Goal: Information Seeking & Learning: Learn about a topic

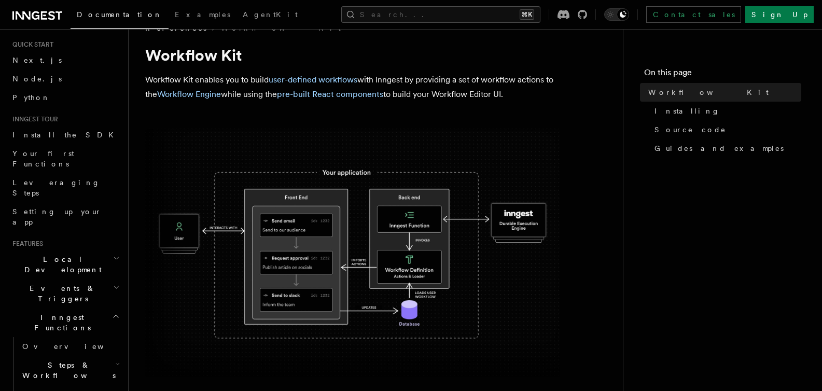
scroll to position [97, 0]
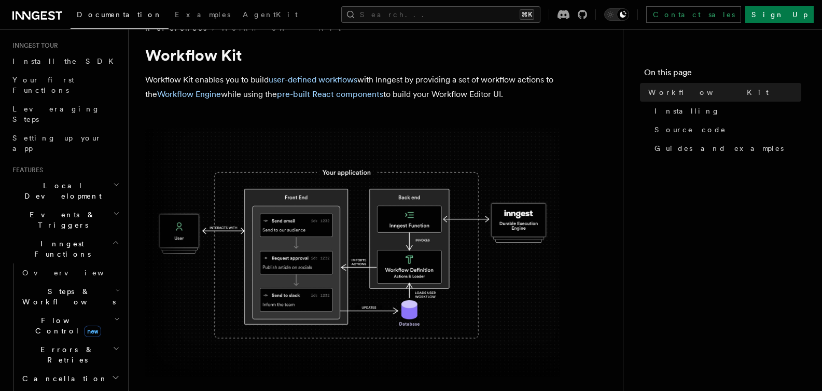
click at [83, 176] on h2 "Local Development" at bounding box center [65, 190] width 114 height 29
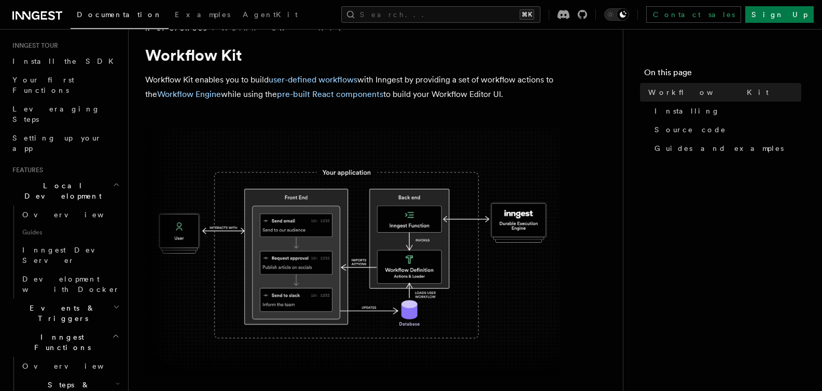
click at [75, 299] on h2 "Events & Triggers" at bounding box center [65, 313] width 114 height 29
click at [74, 328] on link "Overview" at bounding box center [70, 337] width 104 height 19
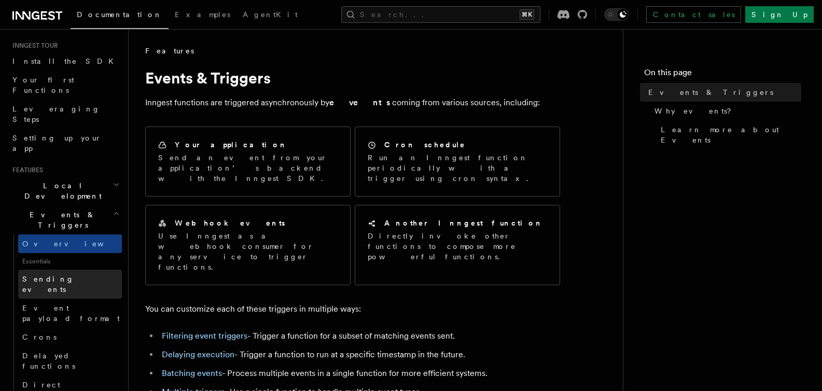
click at [66, 275] on span "Sending events" at bounding box center [48, 284] width 52 height 19
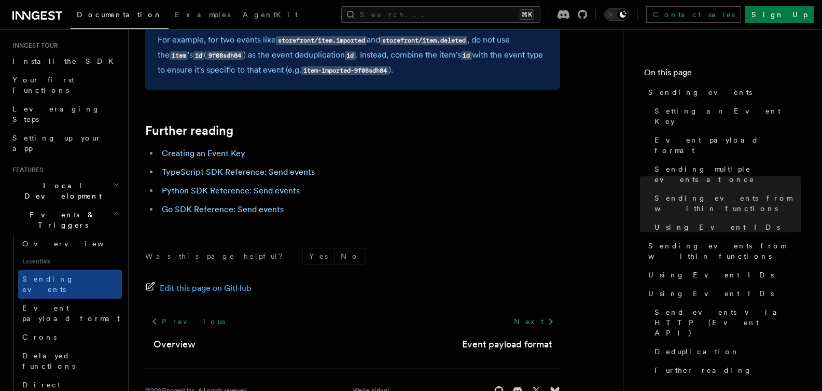
scroll to position [3024, 0]
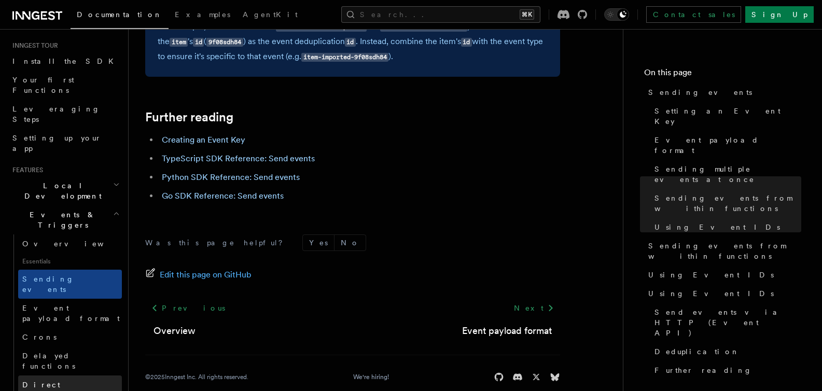
click at [81, 375] on link "Direct invocation" at bounding box center [70, 389] width 104 height 29
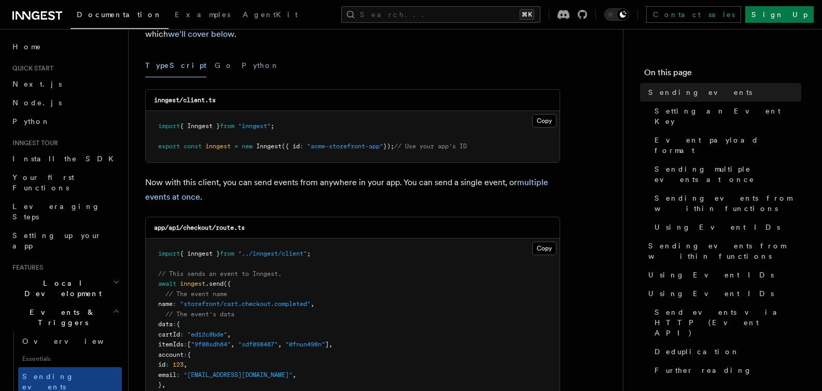
scroll to position [128, 0]
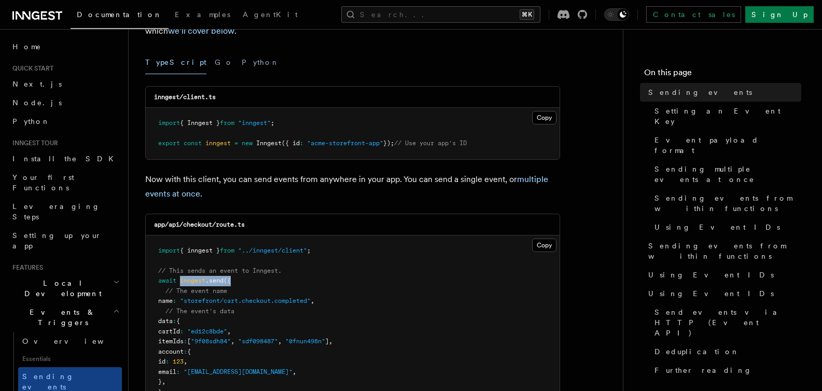
drag, startPoint x: 181, startPoint y: 278, endPoint x: 243, endPoint y: 285, distance: 62.0
click at [243, 285] on pre "import { inngest } from "../inngest/client" ; // This sends an event to Inngest…" at bounding box center [353, 326] width 414 height 182
copy span "inngest .send ({"
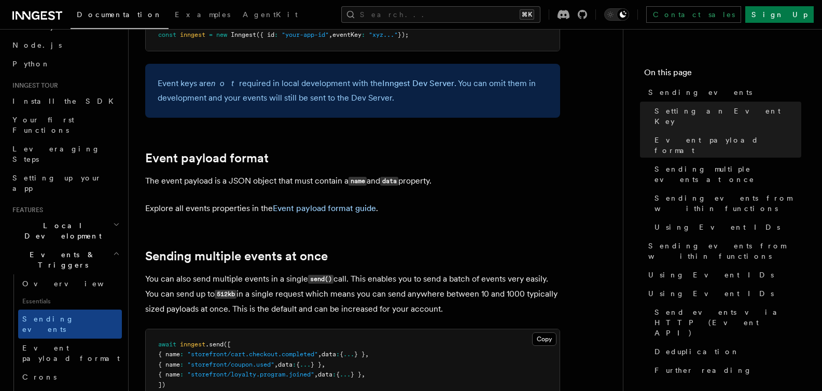
scroll to position [114, 0]
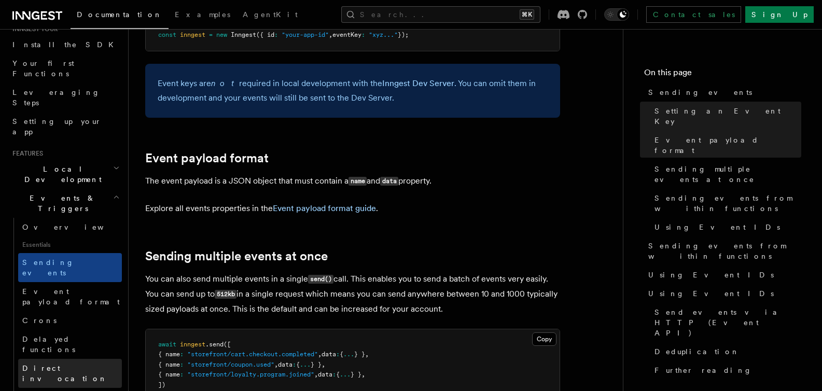
click at [93, 359] on link "Direct invocation" at bounding box center [70, 373] width 104 height 29
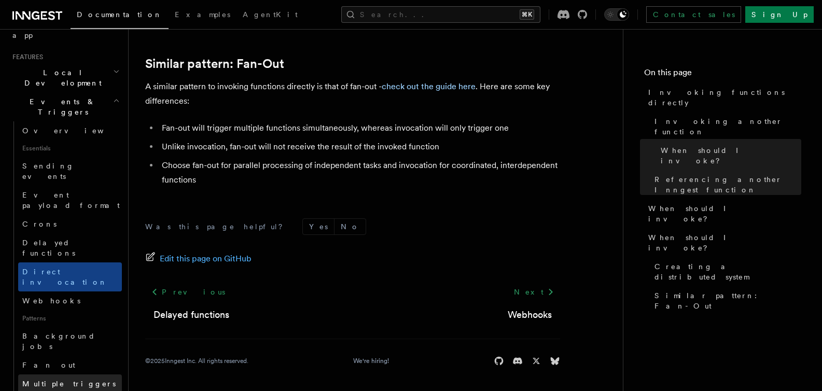
scroll to position [241, 0]
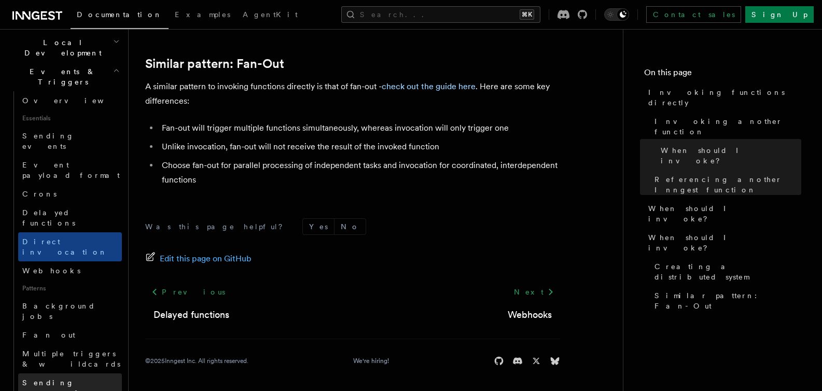
click at [83, 378] on span "Sending events from functions" at bounding box center [60, 392] width 77 height 29
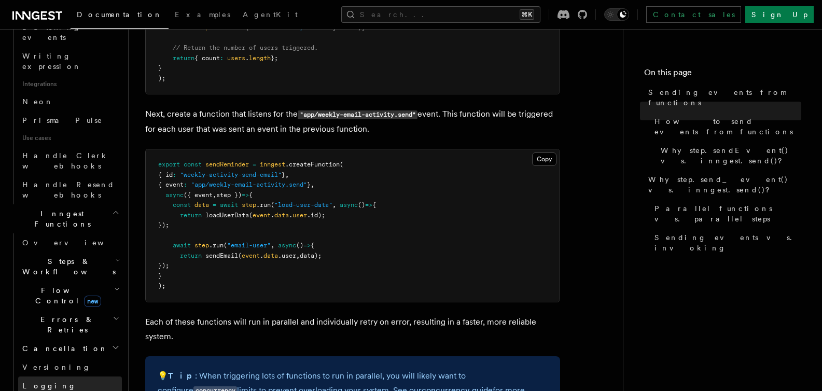
scroll to position [636, 0]
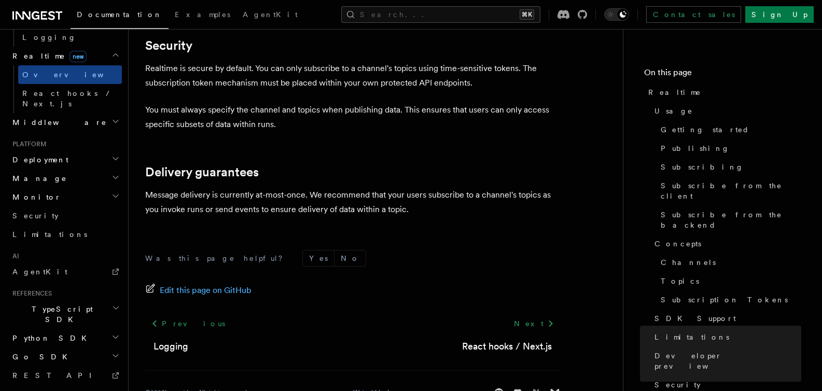
scroll to position [3566, 0]
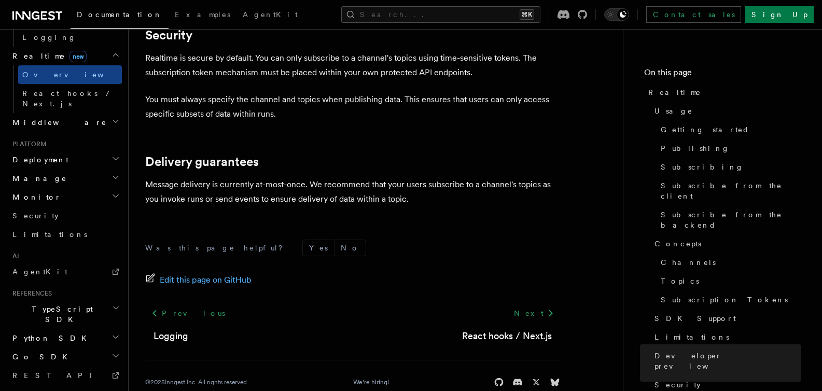
click at [92, 385] on h2 "System events" at bounding box center [65, 394] width 114 height 19
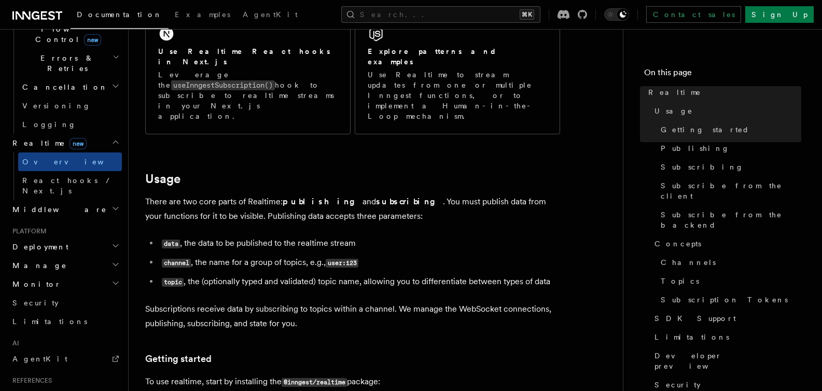
scroll to position [0, 0]
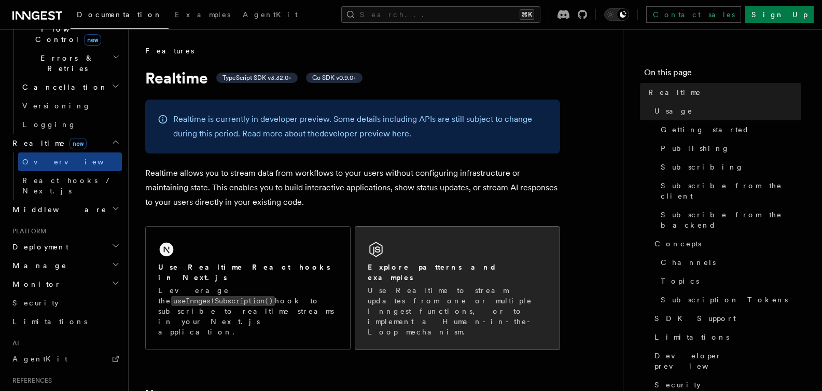
click at [428, 244] on div "Explore patterns and examples Use Realtime to stream updates from one or multip…" at bounding box center [457, 288] width 204 height 123
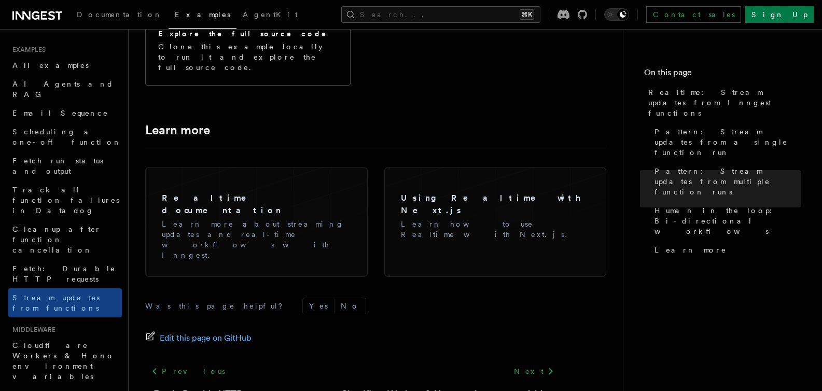
scroll to position [2589, 0]
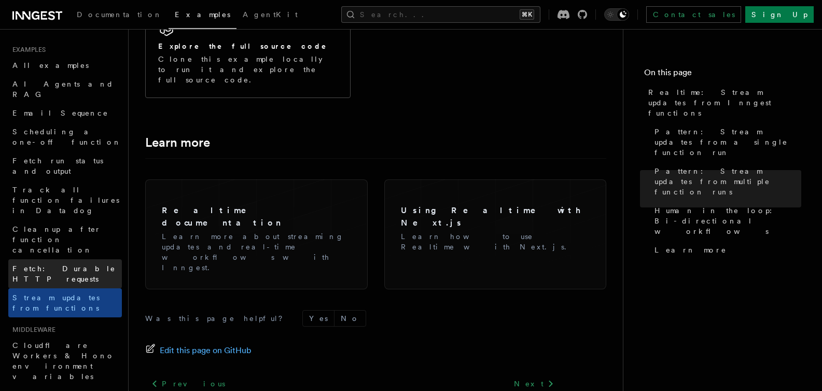
click at [113, 259] on link "Fetch: Durable HTTP requests" at bounding box center [65, 273] width 114 height 29
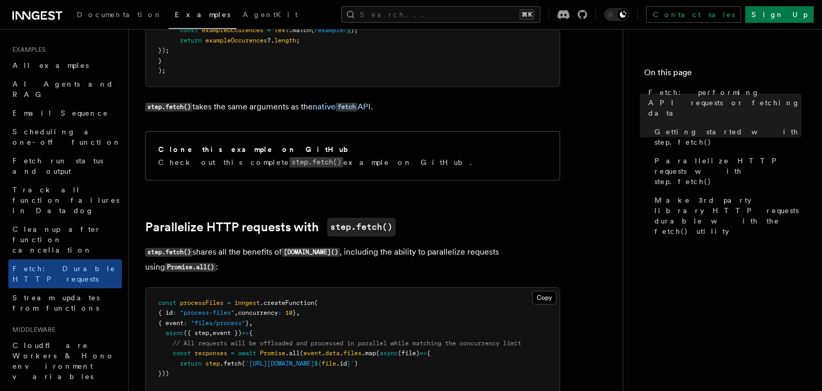
scroll to position [414, 0]
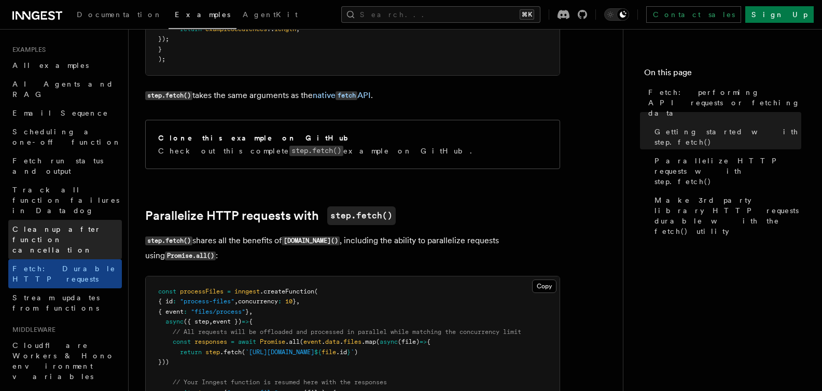
click at [75, 224] on span "Cleanup after function cancellation" at bounding box center [66, 239] width 109 height 31
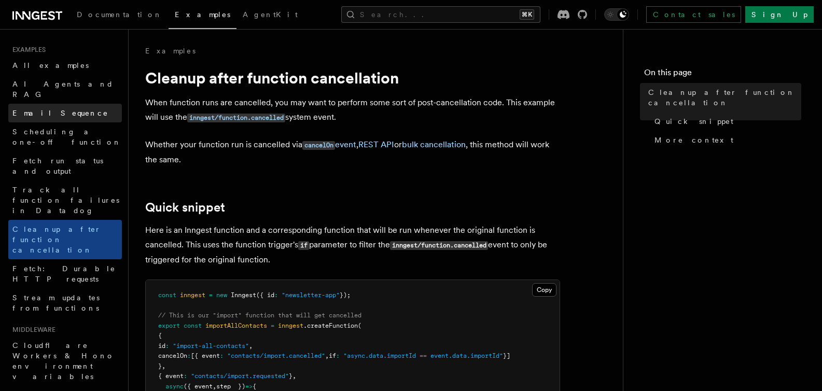
click at [86, 106] on link "Email Sequence" at bounding box center [65, 113] width 114 height 19
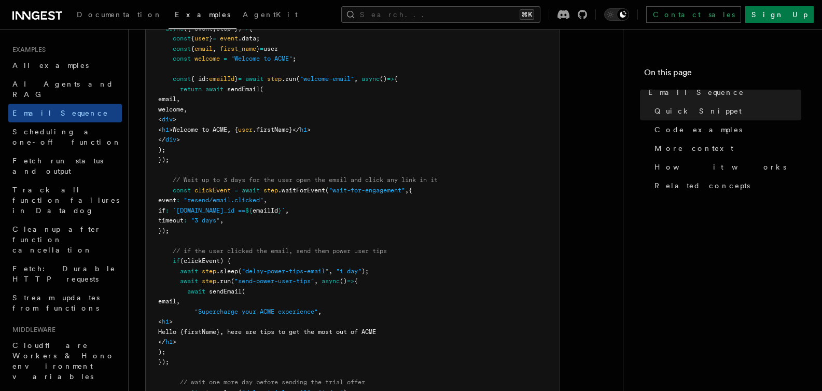
scroll to position [399, 0]
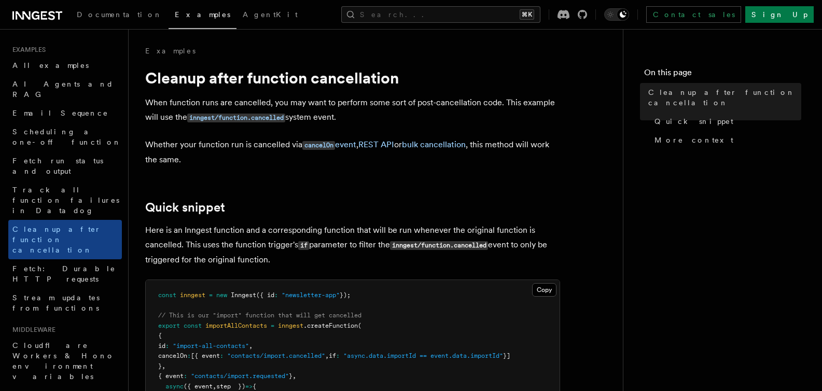
scroll to position [414, 0]
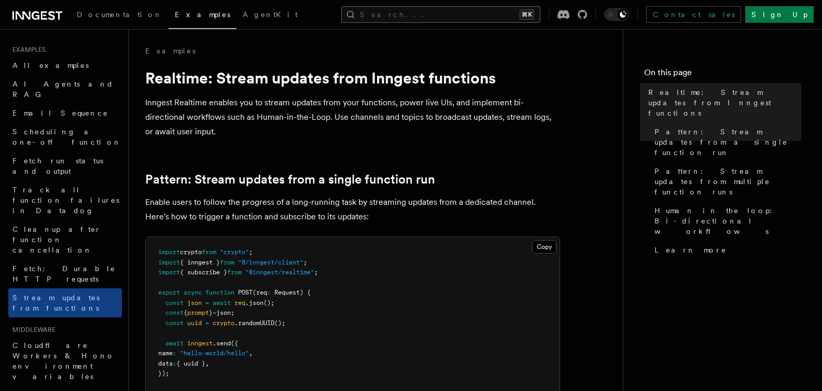
click at [460, 16] on button "Search... ⌘K" at bounding box center [440, 14] width 199 height 17
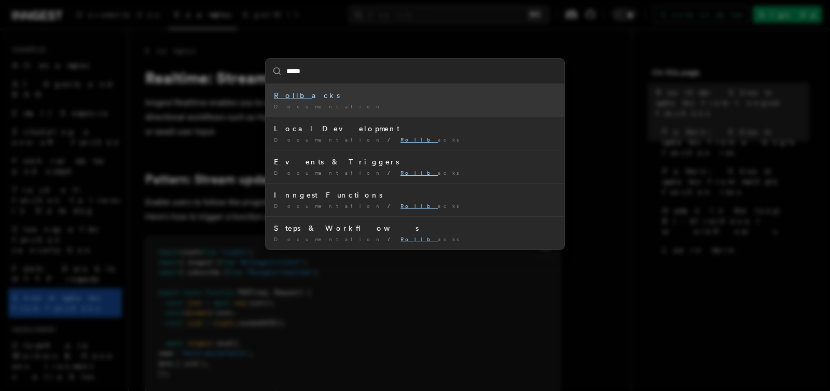
type input "******"
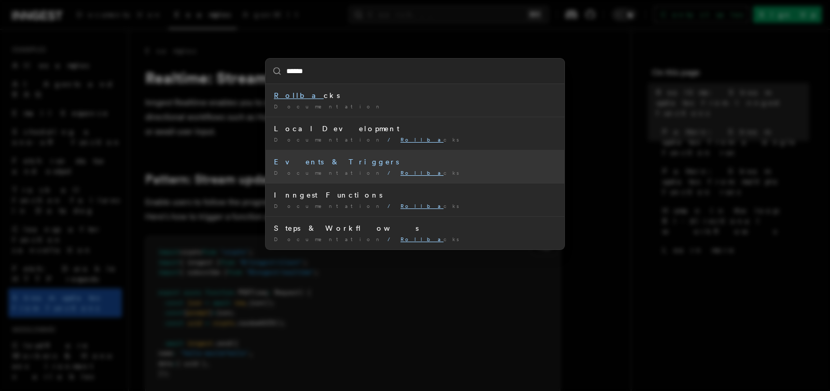
click at [400, 171] on mark "Rollba" at bounding box center [421, 173] width 43 height 6
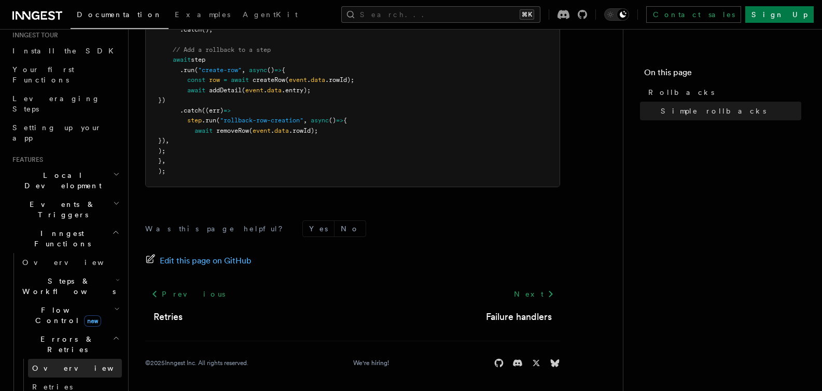
scroll to position [110, 0]
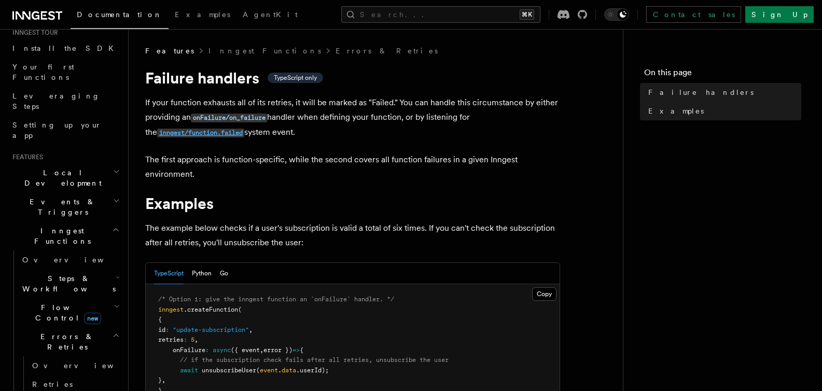
drag, startPoint x: 288, startPoint y: 134, endPoint x: 146, endPoint y: 131, distance: 142.6
click at [146, 131] on p "If your function exhausts all of its retries, it will be marked as "Failed." Yo…" at bounding box center [352, 117] width 415 height 45
drag, startPoint x: 458, startPoint y: 127, endPoint x: 450, endPoint y: 124, distance: 8.7
click at [458, 127] on p "If your function exhausts all of its retries, it will be marked as "Failed." Yo…" at bounding box center [352, 117] width 415 height 45
drag, startPoint x: 236, startPoint y: 133, endPoint x: 138, endPoint y: 134, distance: 98.0
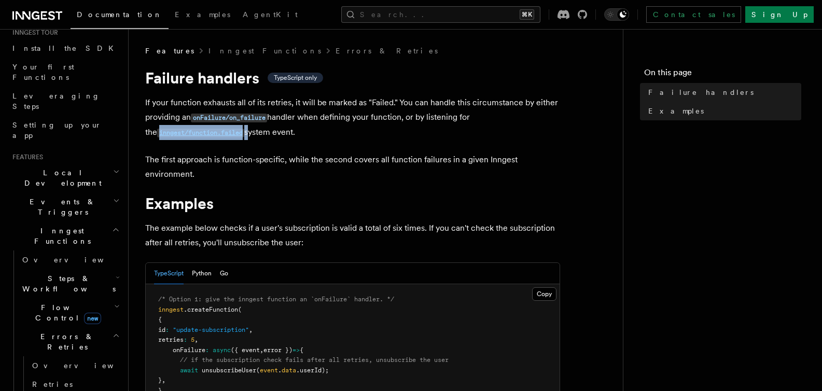
click at [138, 134] on div "Features Inngest Functions Errors & Retries Failure handlers TypeScript only If…" at bounding box center [392, 385] width 527 height 770
copy p "inngest/function.failed"
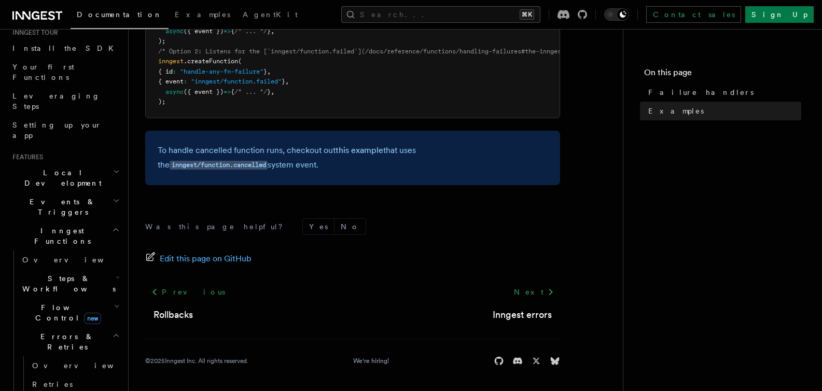
scroll to position [388, 0]
click at [268, 160] on link "inngest/function.cancelled" at bounding box center [219, 165] width 98 height 10
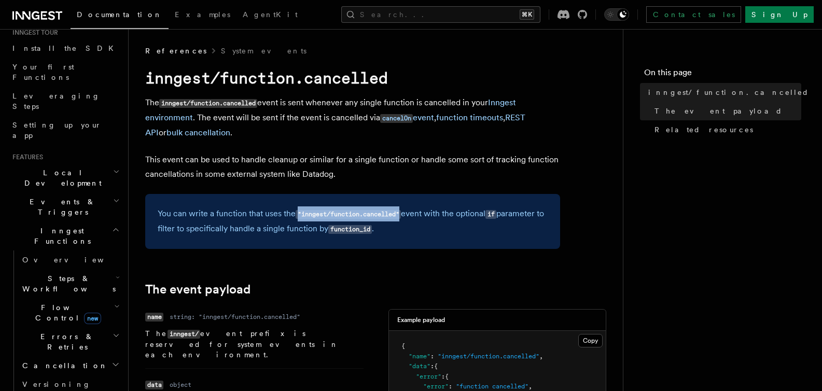
drag, startPoint x: 402, startPoint y: 216, endPoint x: 300, endPoint y: 214, distance: 101.6
click at [300, 214] on code ""inngest/function.cancelled"" at bounding box center [348, 214] width 105 height 9
click at [443, 134] on p "The inngest/function.cancelled event is sent whenever any single function is ca…" at bounding box center [352, 117] width 415 height 45
drag, startPoint x: 397, startPoint y: 215, endPoint x: 302, endPoint y: 217, distance: 94.9
click at [302, 217] on code ""inngest/function.cancelled"" at bounding box center [348, 214] width 105 height 9
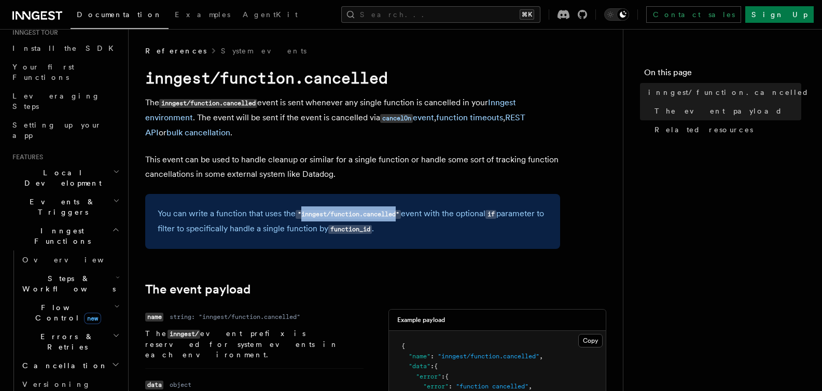
copy code "inngest/function.cancelled"
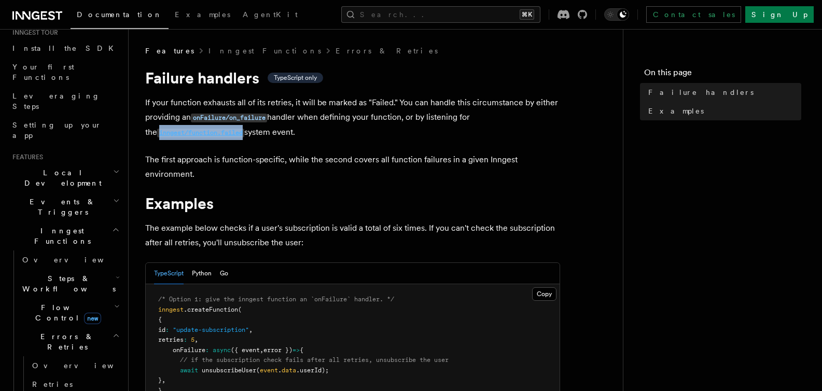
drag, startPoint x: 145, startPoint y: 130, endPoint x: 225, endPoint y: 137, distance: 80.7
click at [232, 137] on div "Features Inngest Functions Errors & Retries Failure handlers TypeScript only If…" at bounding box center [392, 385] width 527 height 770
copy code "inngest/function.failed"
